Goal: Task Accomplishment & Management: Manage account settings

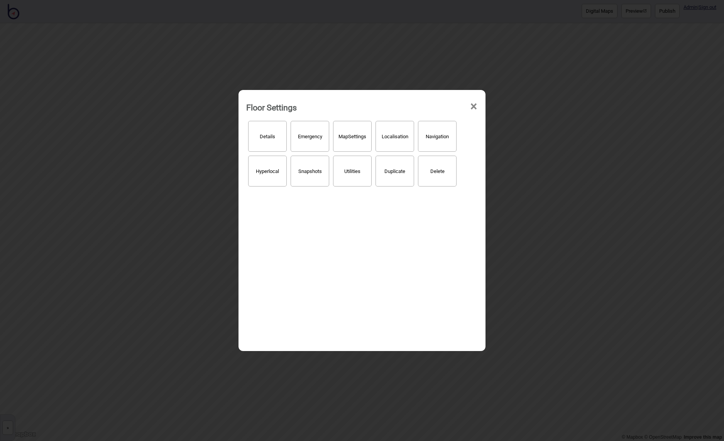
click at [474, 105] on span "×" at bounding box center [474, 106] width 8 height 25
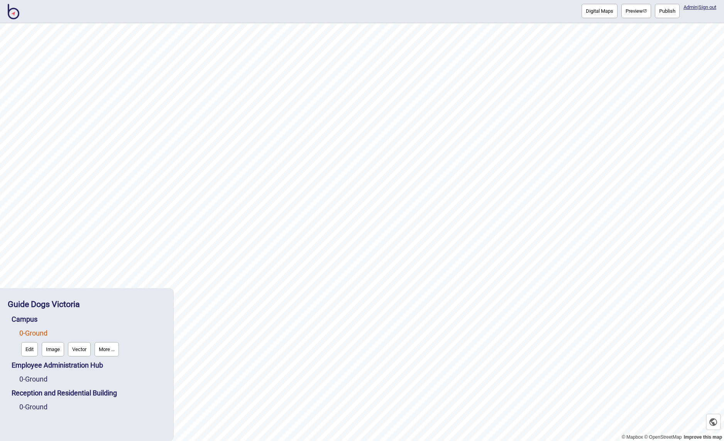
click at [666, 10] on button "Publish" at bounding box center [667, 11] width 25 height 14
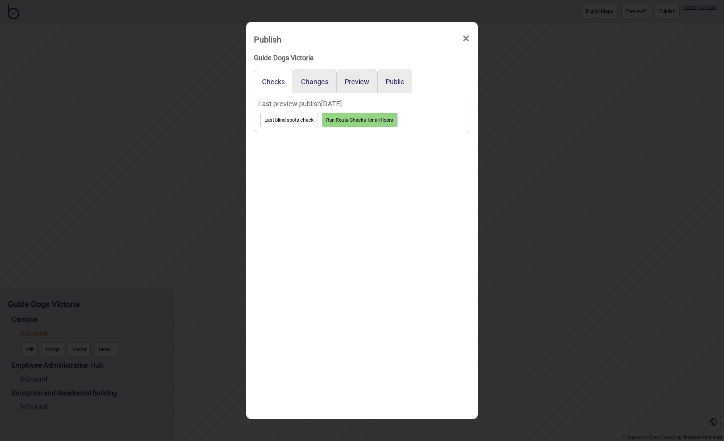
click at [352, 88] on div "Preview" at bounding box center [357, 81] width 41 height 24
click at [391, 81] on button "Public" at bounding box center [395, 82] width 19 height 8
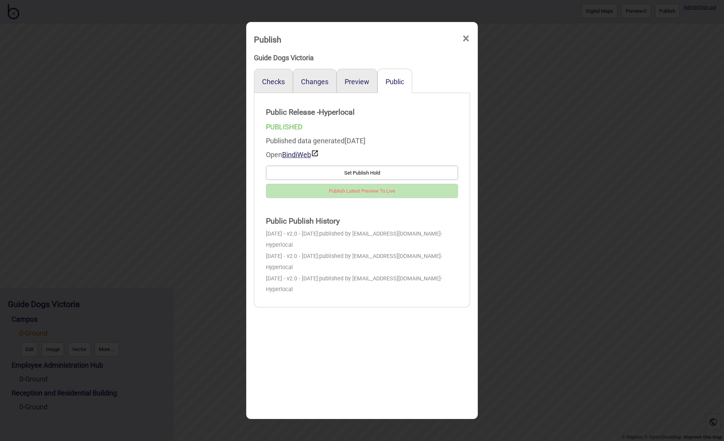
click at [465, 36] on span "×" at bounding box center [466, 38] width 8 height 25
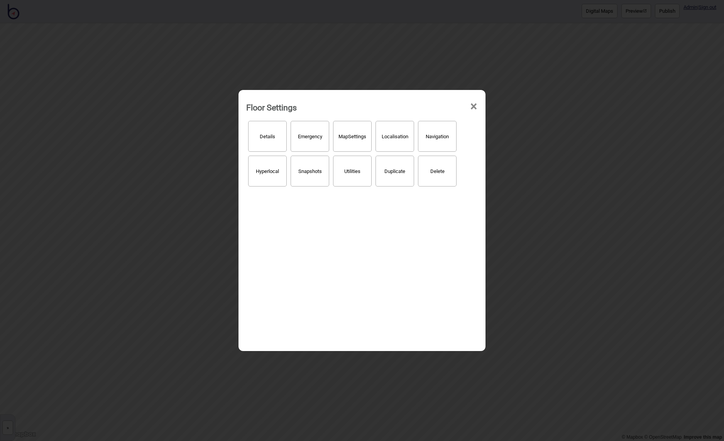
click at [266, 138] on button "Details" at bounding box center [267, 136] width 39 height 31
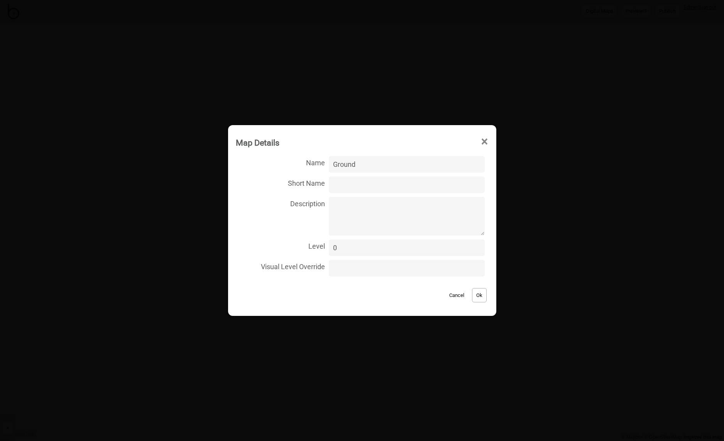
click at [480, 141] on span "×" at bounding box center [484, 141] width 8 height 25
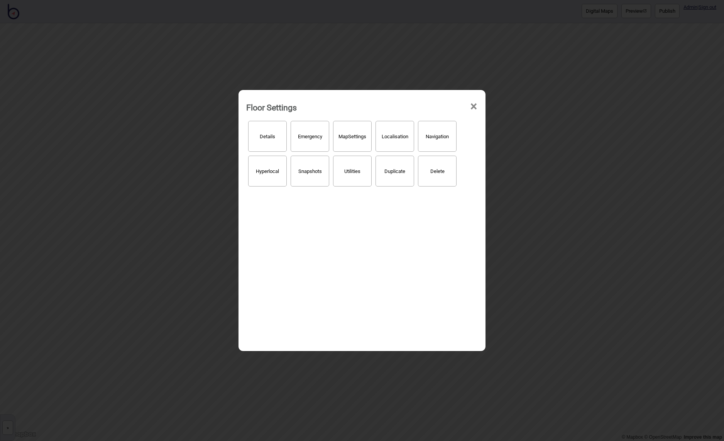
click at [354, 138] on button "Map Settings" at bounding box center [352, 136] width 39 height 31
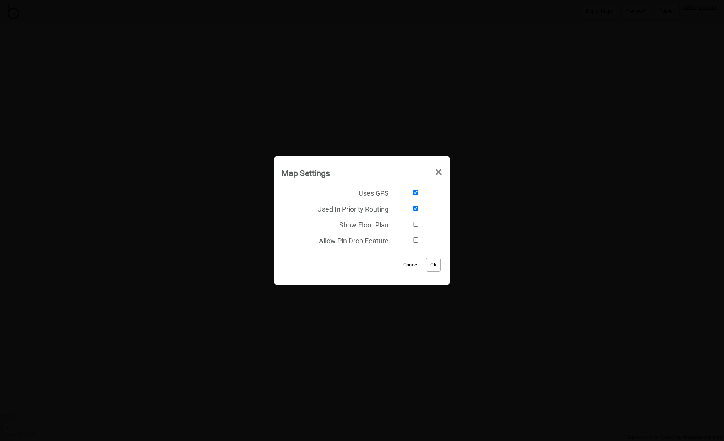
click at [526, 146] on div "Map Settings × Uses GPS Used In Priority Routing Show Floor Plan Allow Pin Drop…" at bounding box center [362, 220] width 724 height 441
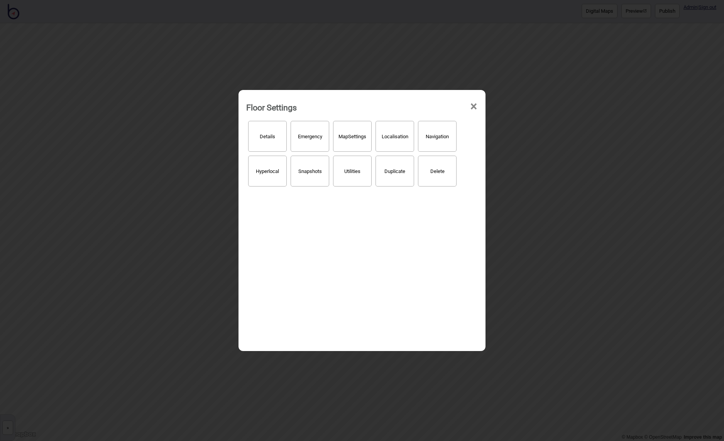
click at [477, 105] on span "×" at bounding box center [474, 106] width 8 height 25
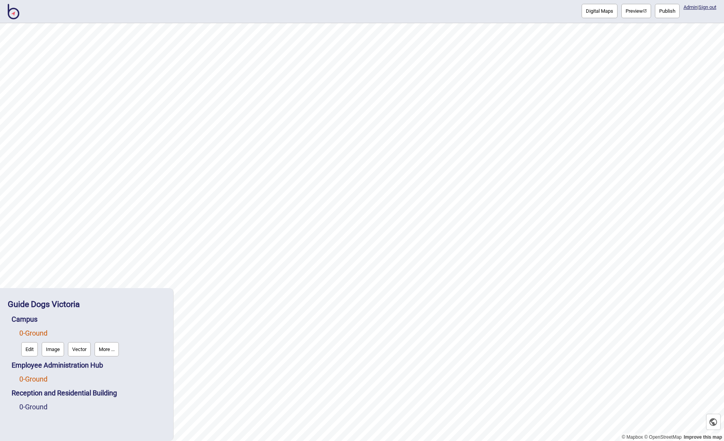
click at [39, 378] on link "0 - Ground" at bounding box center [33, 379] width 28 height 8
click at [32, 402] on link "0 - Ground" at bounding box center [33, 406] width 28 height 8
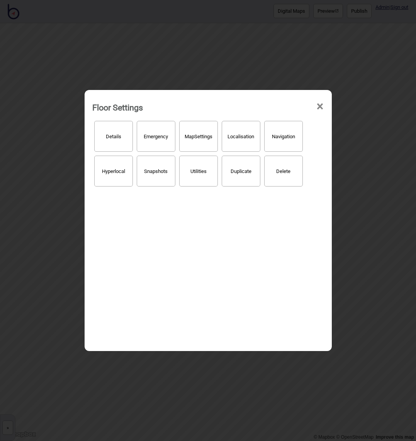
click at [113, 140] on button "Details" at bounding box center [113, 136] width 39 height 31
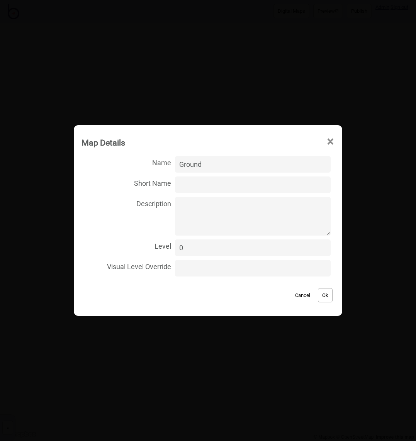
click at [326, 140] on span "×" at bounding box center [330, 141] width 8 height 25
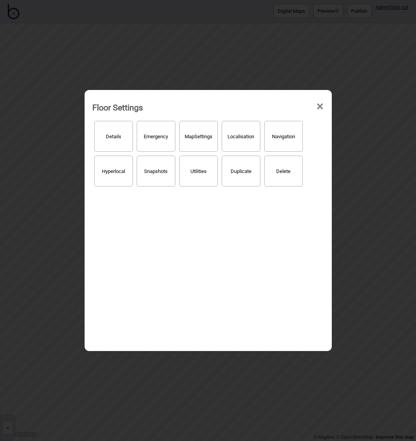
click at [319, 105] on span "×" at bounding box center [320, 106] width 8 height 25
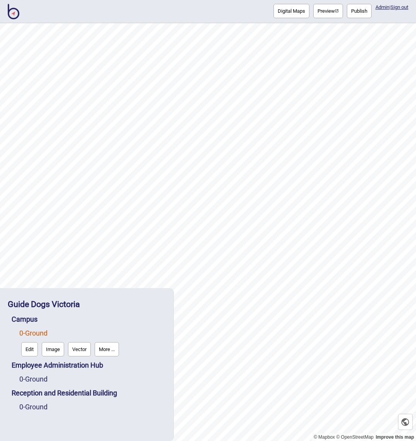
click at [32, 351] on button "Edit" at bounding box center [29, 349] width 17 height 14
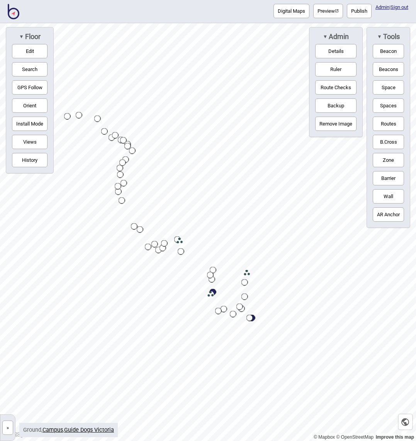
click at [5, 428] on button "»" at bounding box center [7, 427] width 11 height 14
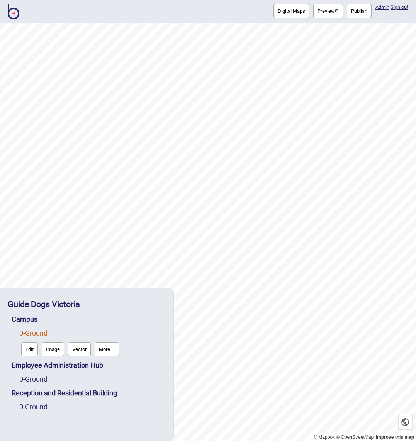
click at [107, 348] on button "More ..." at bounding box center [107, 349] width 24 height 14
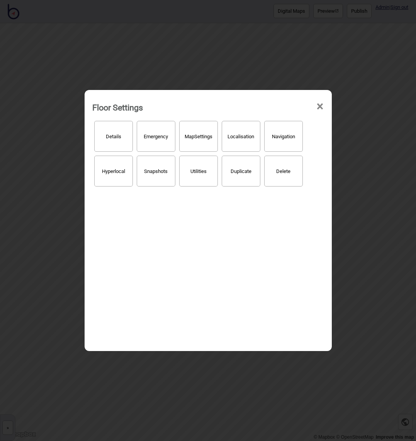
click at [200, 135] on button "Map Settings" at bounding box center [198, 136] width 39 height 31
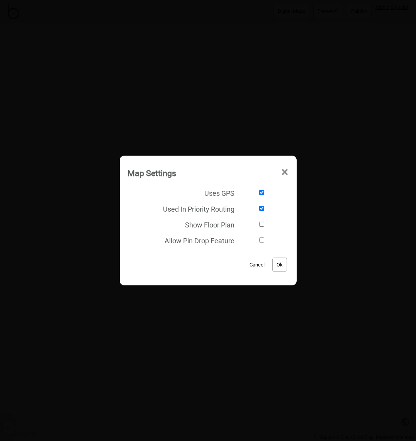
click at [284, 171] on span "×" at bounding box center [285, 171] width 8 height 25
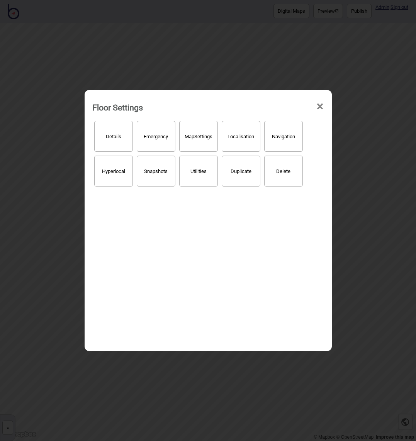
click at [110, 136] on button "Details" at bounding box center [113, 136] width 39 height 31
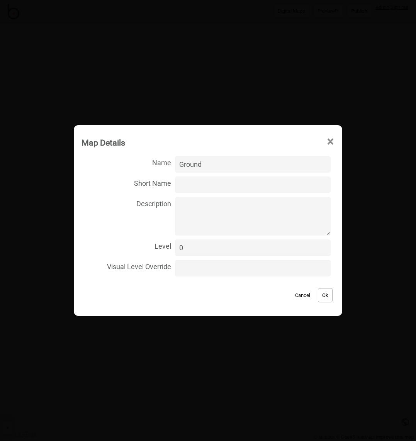
click at [326, 142] on span "×" at bounding box center [330, 141] width 8 height 25
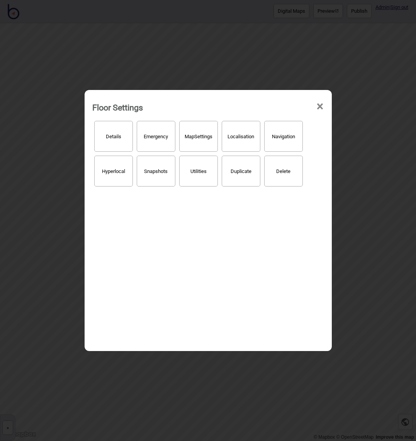
click at [201, 173] on button "Utilities" at bounding box center [198, 171] width 39 height 31
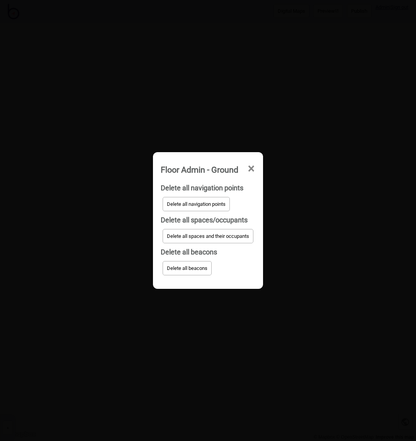
click at [250, 166] on span "×" at bounding box center [251, 168] width 8 height 25
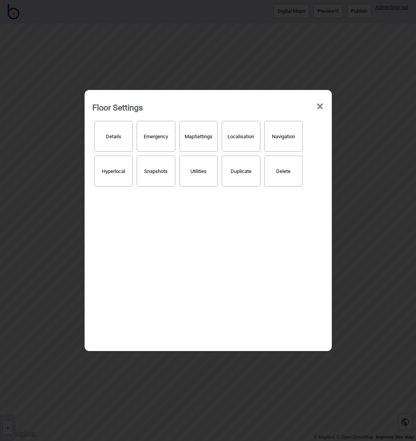
click at [284, 140] on button "Navigation" at bounding box center [283, 136] width 39 height 31
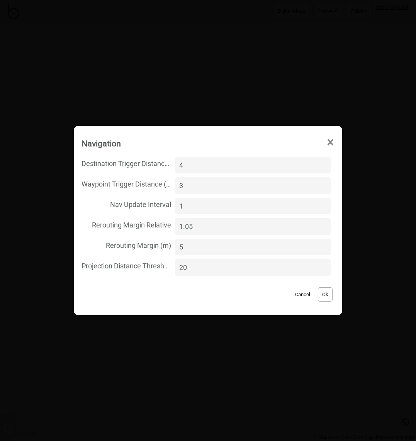
click at [326, 141] on span "×" at bounding box center [330, 142] width 8 height 25
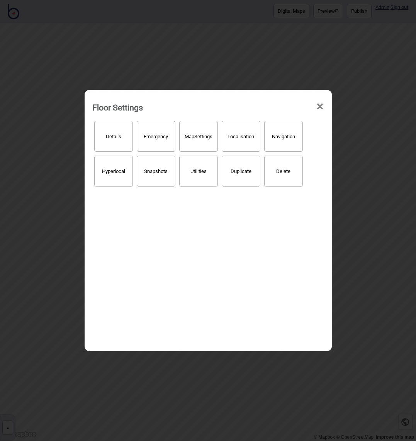
click at [247, 140] on button "Localisation" at bounding box center [241, 136] width 39 height 31
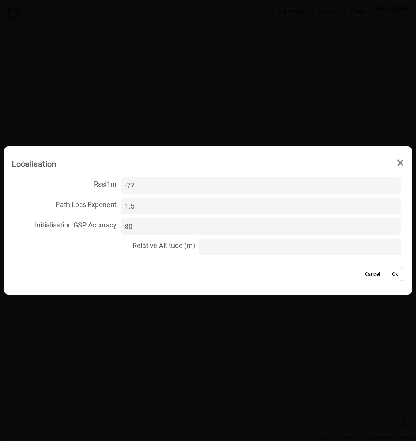
click at [400, 162] on span "×" at bounding box center [400, 162] width 8 height 25
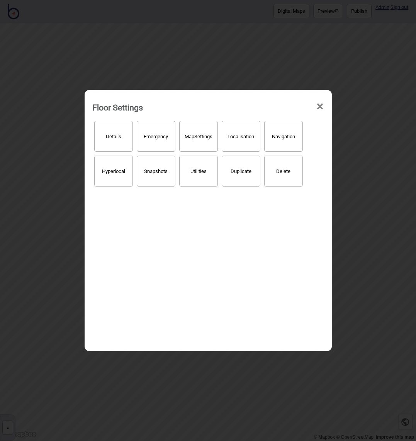
click at [204, 134] on button "Map Settings" at bounding box center [198, 136] width 39 height 31
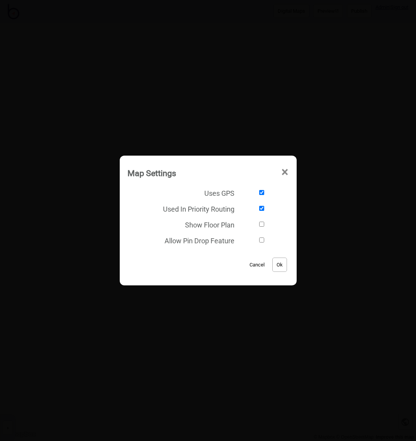
click at [284, 172] on span "×" at bounding box center [285, 171] width 8 height 25
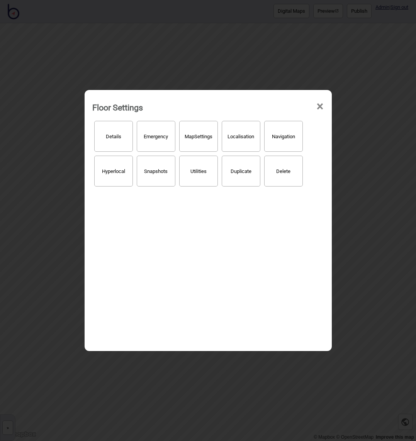
click at [122, 140] on button "Details" at bounding box center [113, 136] width 39 height 31
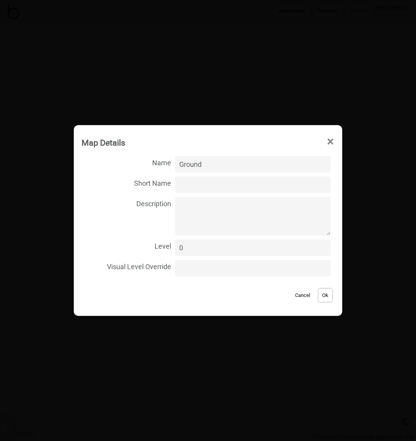
click at [326, 139] on span "×" at bounding box center [330, 141] width 8 height 25
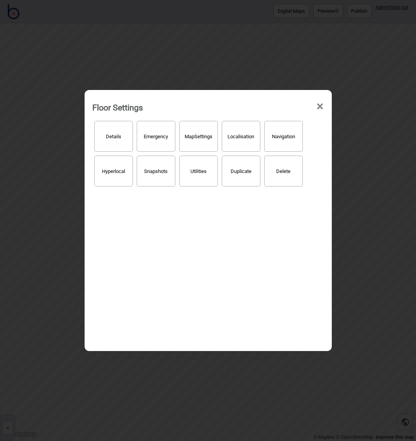
click at [318, 102] on span "×" at bounding box center [320, 106] width 8 height 25
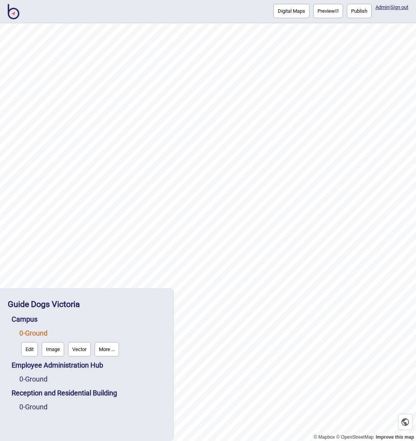
click at [84, 350] on button "Vector" at bounding box center [79, 349] width 23 height 14
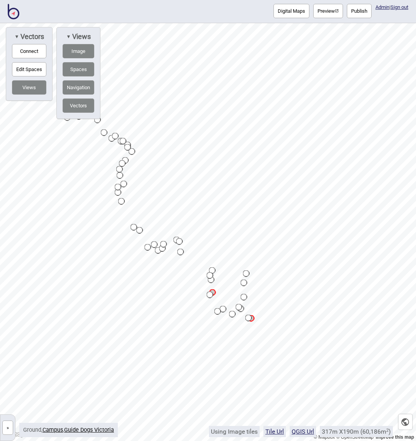
click at [76, 106] on button "Vectors" at bounding box center [79, 105] width 32 height 14
click at [10, 424] on button "»" at bounding box center [7, 427] width 11 height 14
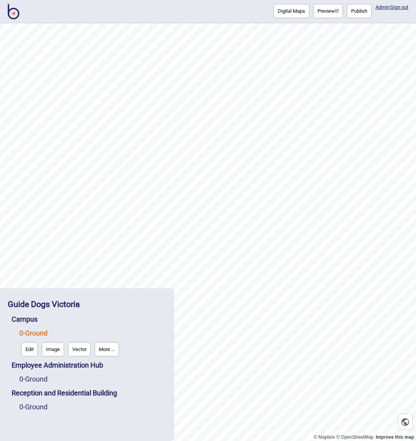
click at [51, 350] on button "Image" at bounding box center [53, 349] width 22 height 14
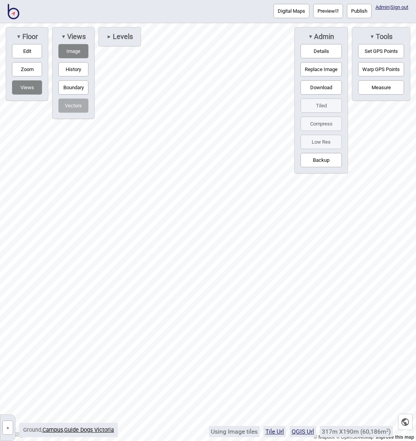
click at [10, 423] on button "»" at bounding box center [7, 427] width 11 height 14
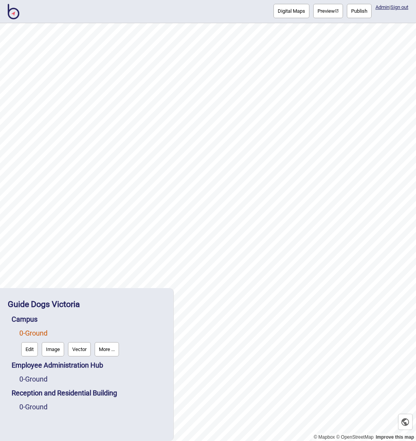
click at [73, 349] on button "Vector" at bounding box center [79, 349] width 23 height 14
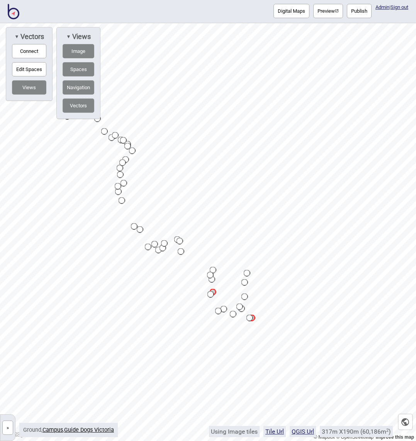
click at [9, 428] on button "»" at bounding box center [7, 427] width 11 height 14
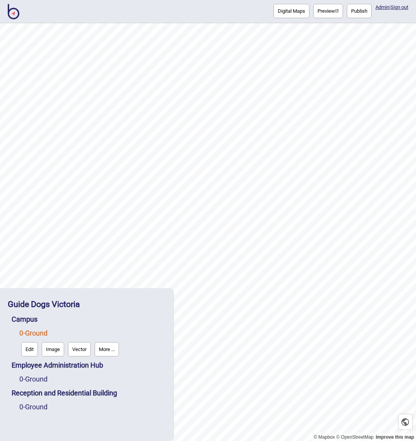
click at [58, 350] on button "Image" at bounding box center [53, 349] width 22 height 14
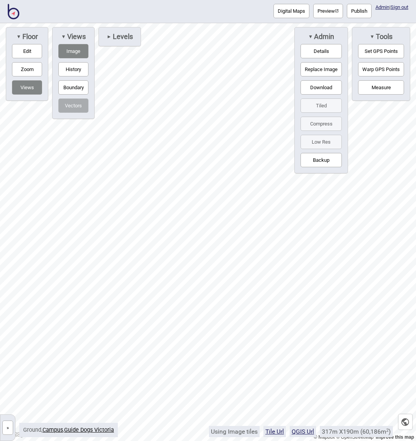
click at [326, 49] on button "Details" at bounding box center [320, 51] width 41 height 14
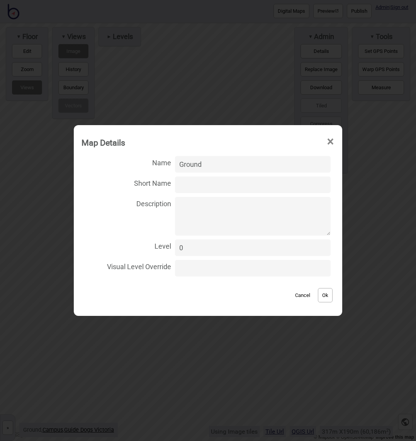
click at [327, 137] on span "×" at bounding box center [330, 141] width 8 height 25
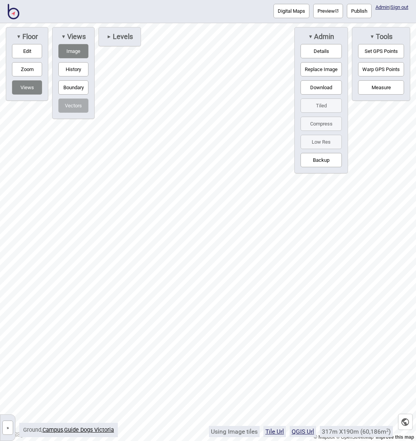
click at [25, 51] on button "Edit" at bounding box center [27, 51] width 30 height 14
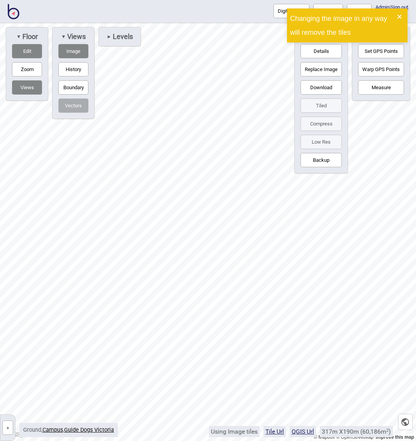
click at [400, 15] on icon "close" at bounding box center [399, 17] width 5 height 6
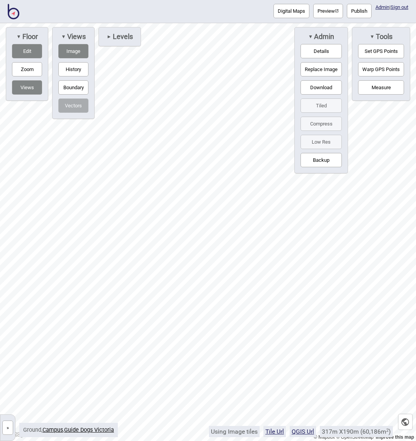
drag, startPoint x: 30, startPoint y: 50, endPoint x: 29, endPoint y: 54, distance: 4.3
click at [30, 50] on button "Edit" at bounding box center [27, 51] width 30 height 14
click at [7, 431] on button "»" at bounding box center [7, 427] width 11 height 14
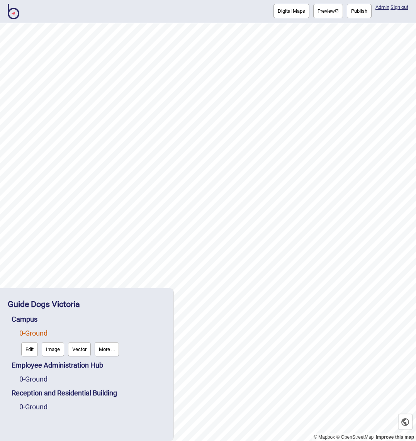
click at [28, 352] on button "Edit" at bounding box center [29, 349] width 17 height 14
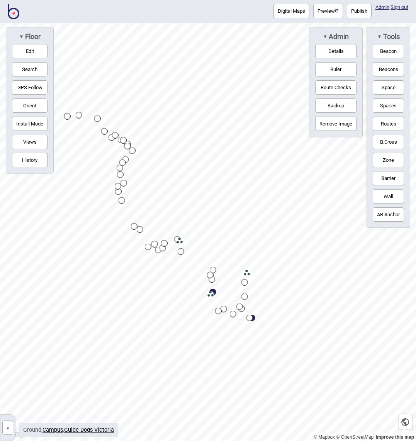
click at [7, 430] on button "»" at bounding box center [7, 427] width 11 height 14
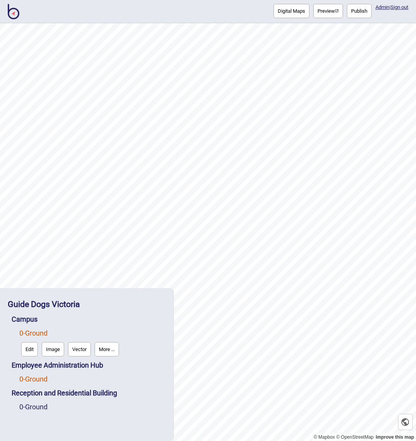
click at [34, 379] on link "0 - Ground" at bounding box center [33, 379] width 28 height 8
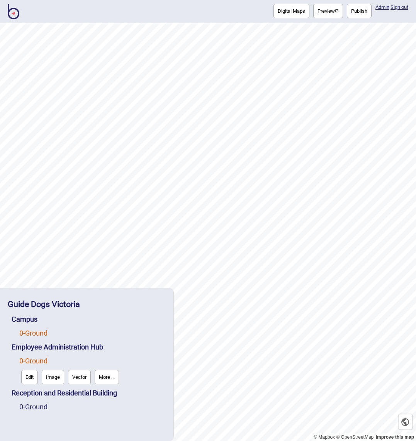
click at [39, 330] on link "0 - Ground" at bounding box center [33, 333] width 28 height 8
